Goal: Task Accomplishment & Management: Use online tool/utility

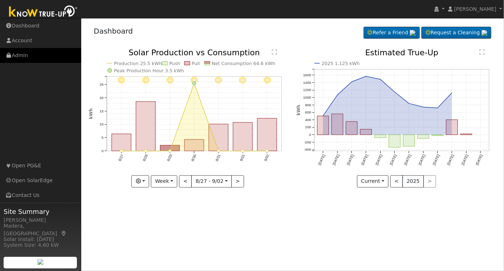
click at [27, 57] on link "Admin" at bounding box center [40, 55] width 81 height 15
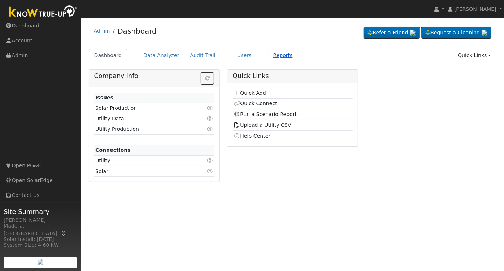
click at [268, 55] on link "Reports" at bounding box center [283, 55] width 30 height 13
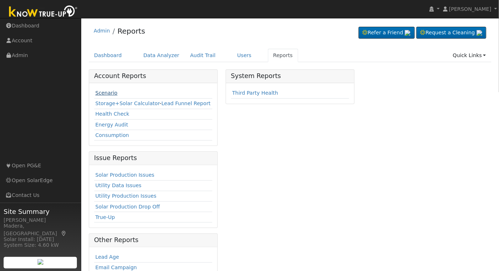
click at [102, 92] on link "Scenario" at bounding box center [106, 93] width 22 height 6
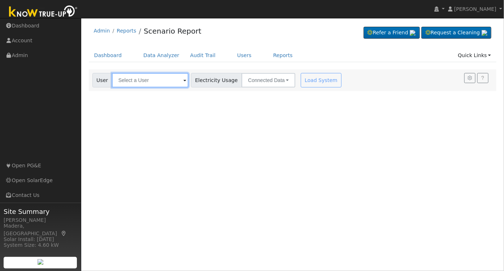
click at [146, 75] on input "text" at bounding box center [150, 80] width 77 height 14
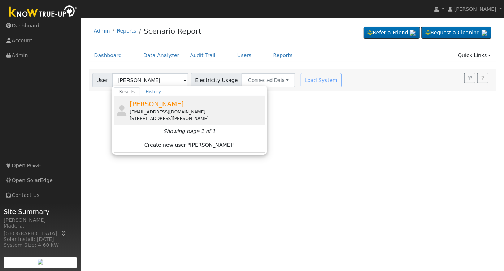
click at [163, 107] on span "Andrew Guthrie" at bounding box center [157, 104] width 54 height 8
type input "Andrew Guthrie"
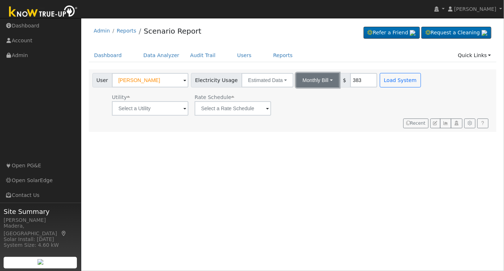
click at [311, 78] on button "Monthly Bill" at bounding box center [317, 80] width 43 height 14
click at [305, 96] on link "Annual Consumption" at bounding box center [308, 96] width 63 height 10
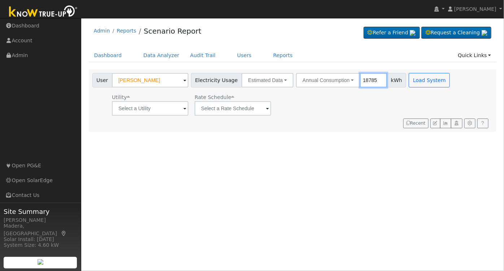
type input "18785"
click at [158, 107] on input "text" at bounding box center [150, 108] width 77 height 14
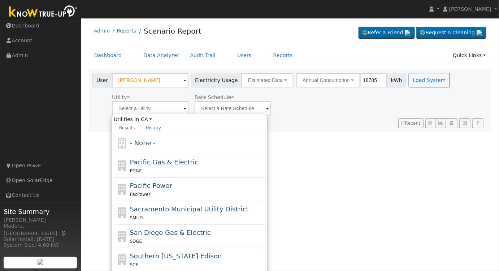
drag, startPoint x: 170, startPoint y: 165, endPoint x: 177, endPoint y: 162, distance: 7.1
click at [170, 165] on span "Pacific Gas & Electric" at bounding box center [164, 162] width 68 height 8
type input "Pacific Gas & Electric"
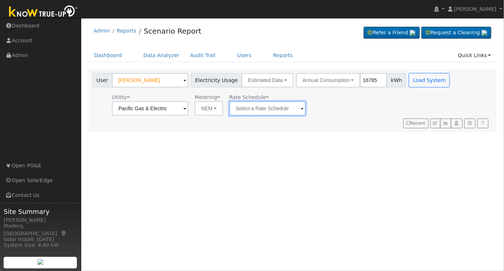
click at [258, 106] on input "text" at bounding box center [267, 108] width 77 height 14
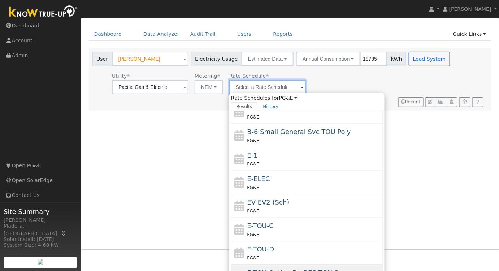
scroll to position [33, 0]
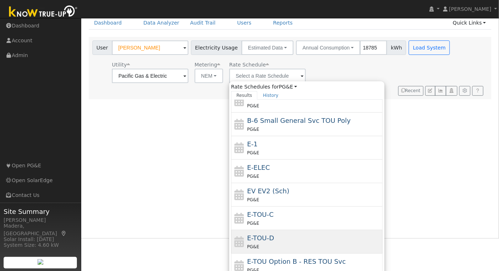
click at [276, 243] on div "PG&E" at bounding box center [314, 247] width 134 height 8
type input "E-TOU-D"
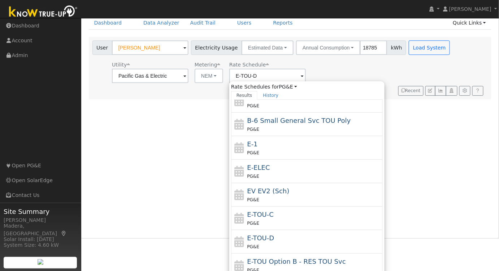
scroll to position [0, 0]
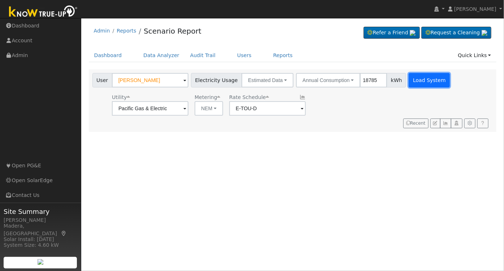
click at [418, 80] on button "Load System" at bounding box center [429, 80] width 41 height 14
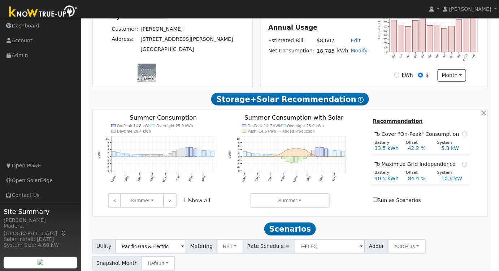
scroll to position [234, 0]
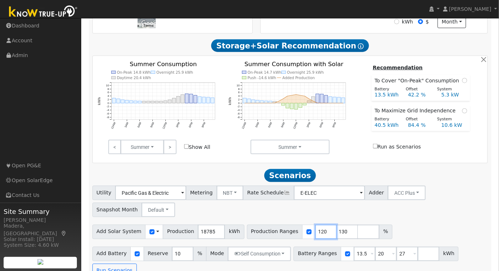
drag, startPoint x: 312, startPoint y: 234, endPoint x: 236, endPoint y: 229, distance: 76.4
click at [246, 229] on div "Production Ranges 120 130 %" at bounding box center [320, 232] width 148 height 14
type input "130"
drag, startPoint x: 312, startPoint y: 233, endPoint x: 264, endPoint y: 238, distance: 48.6
click at [264, 238] on div "Production Ranges 130 %" at bounding box center [309, 232] width 124 height 14
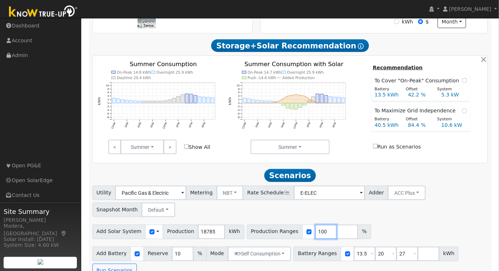
type input "100"
click at [392, 208] on div "Utility Pacific Gas & Electric Metering NBT NEM NBT Rate Schedule E-ELEC Adder …" at bounding box center [290, 200] width 398 height 34
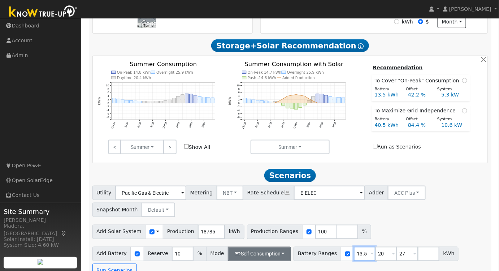
drag, startPoint x: 354, startPoint y: 255, endPoint x: 281, endPoint y: 254, distance: 73.3
click at [281, 254] on div "Add Battery Reserve 10 % Mode Self Consumption Self Consumption Peak Savings AC…" at bounding box center [290, 261] width 398 height 34
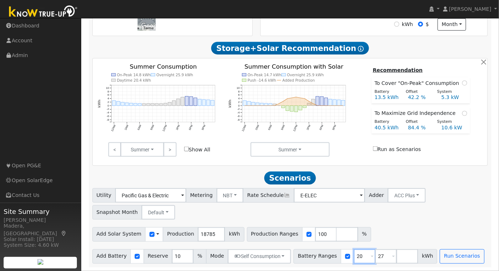
type input "20"
type input "27"
type input "20"
click at [246, 254] on button "Self Consumption" at bounding box center [259, 256] width 63 height 14
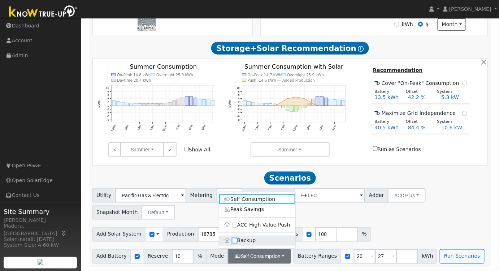
click at [235, 239] on input "Backup" at bounding box center [234, 240] width 5 height 5
checkbox input "true"
type input "20"
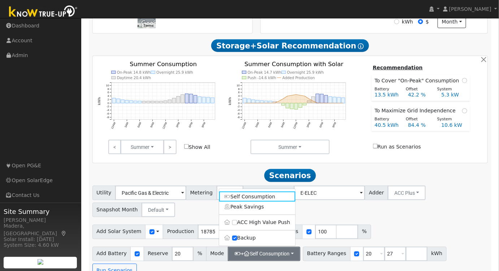
click at [456, 235] on div "Add Solar System Use CSV Data Production 18785 kWh Production Ranges 100 %" at bounding box center [290, 230] width 398 height 17
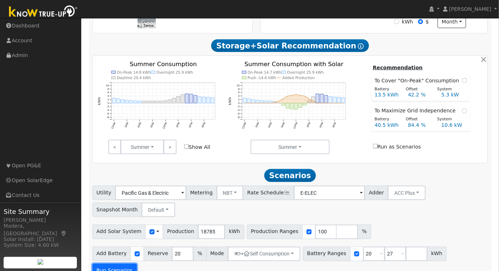
click at [137, 264] on button "Run Scenarios" at bounding box center [114, 271] width 44 height 14
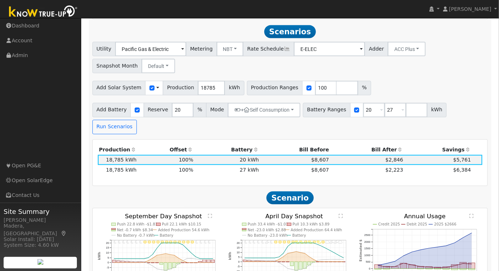
scroll to position [383, 0]
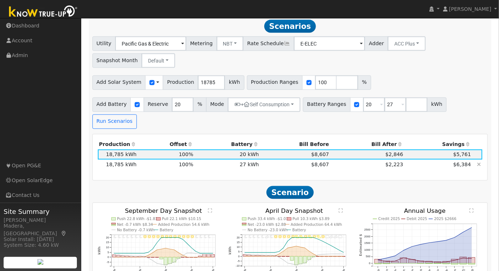
click at [350, 160] on td "$2,223" at bounding box center [368, 165] width 74 height 10
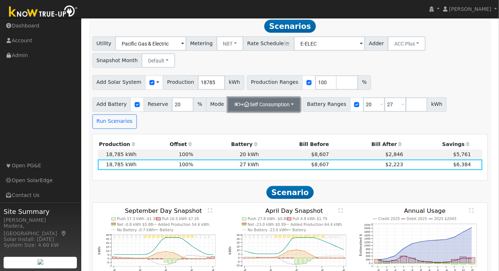
click at [285, 107] on button "+ Self Consumption" at bounding box center [264, 105] width 73 height 14
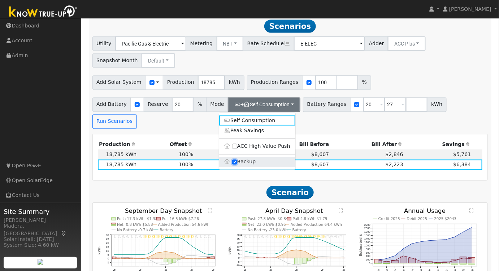
click at [234, 164] on input "Backup" at bounding box center [234, 162] width 5 height 5
checkbox input "false"
type input "10"
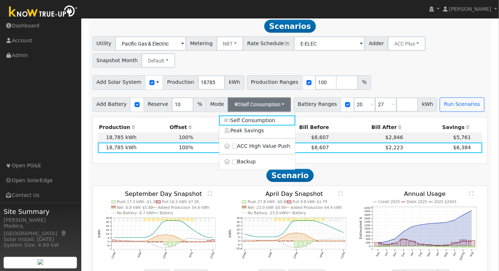
click at [388, 78] on div "Add Solar System Use CSV Data Production 18785 kWh Production Ranges 100 %" at bounding box center [290, 81] width 398 height 17
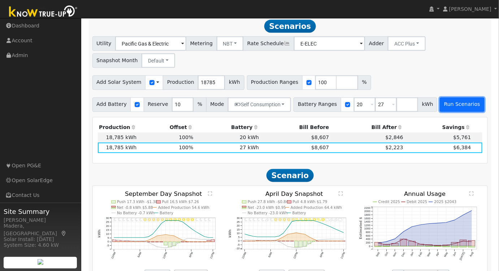
click at [445, 112] on button "Run Scenarios" at bounding box center [462, 105] width 44 height 14
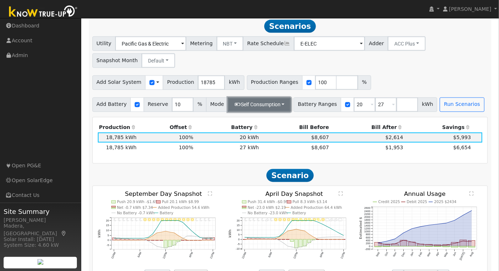
click at [277, 105] on button "Self Consumption" at bounding box center [259, 105] width 63 height 14
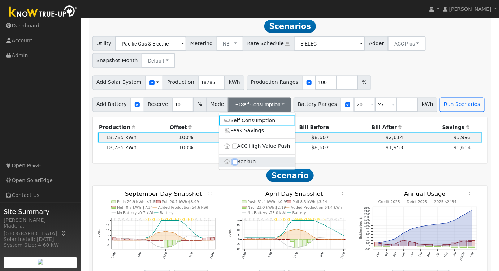
click at [234, 162] on input "Backup" at bounding box center [234, 162] width 5 height 5
checkbox input "true"
type input "20"
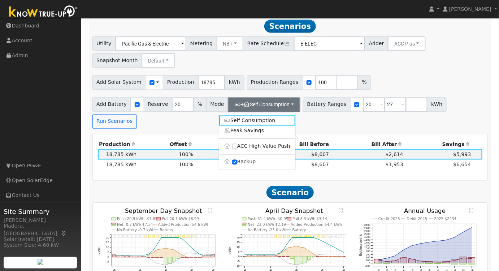
click at [427, 78] on div "Add Solar System Use CSV Data Production 18785 kWh Production Ranges 100 %" at bounding box center [290, 81] width 398 height 17
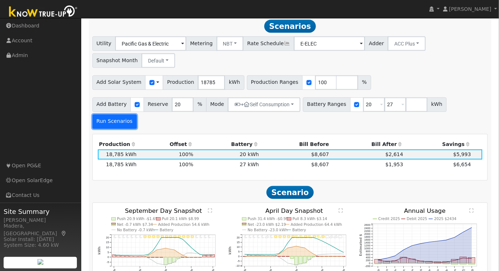
click at [137, 115] on button "Run Scenarios" at bounding box center [114, 122] width 44 height 14
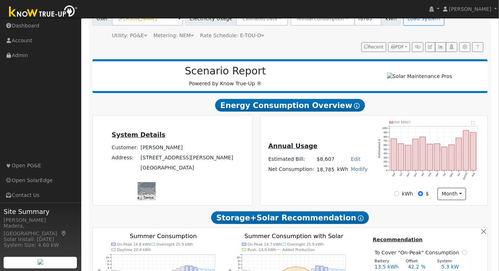
scroll to position [350, 0]
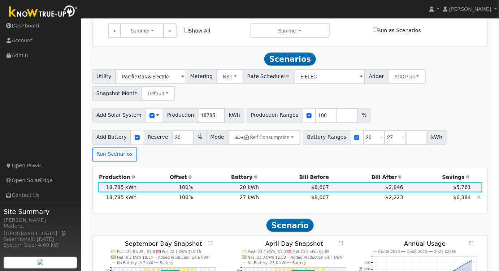
click at [279, 193] on td "$8,607" at bounding box center [295, 198] width 70 height 10
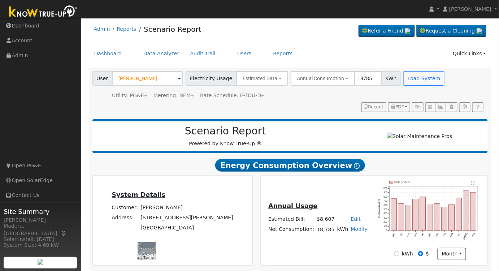
scroll to position [0, 0]
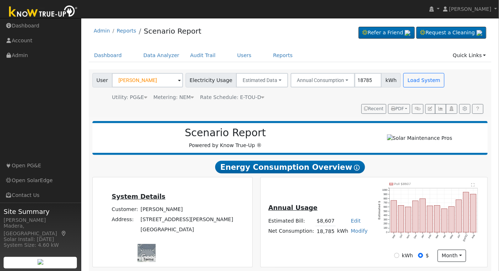
click at [400, 102] on div "User Andrew Guthrie Account Default Account Default Account 3218 East Ellery Av…" at bounding box center [289, 91] width 396 height 43
click at [400, 107] on span "PDF" at bounding box center [397, 108] width 13 height 5
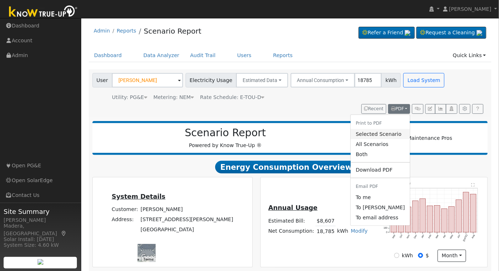
click at [391, 135] on link "Selected Scenario" at bounding box center [380, 134] width 59 height 10
